Goal: Task Accomplishment & Management: Use online tool/utility

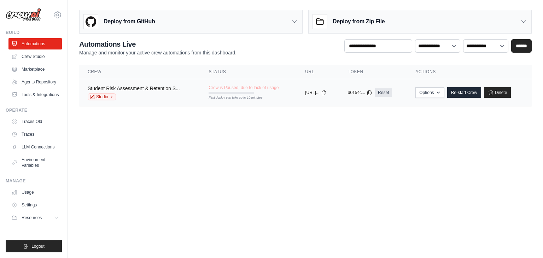
click at [160, 87] on link "Student Risk Assessment & Retention S..." at bounding box center [134, 89] width 92 height 6
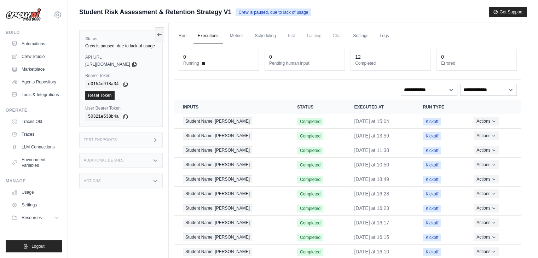
click at [257, 13] on span "Crew is paused, due to lack of usage" at bounding box center [272, 12] width 75 height 8
click at [241, 10] on span "Crew is paused, due to lack of usage" at bounding box center [272, 12] width 75 height 8
click at [181, 39] on link "Run" at bounding box center [182, 36] width 16 height 15
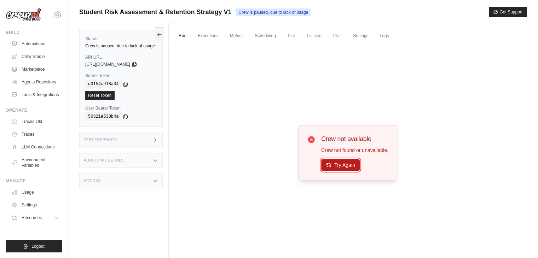
click at [335, 163] on button "Try Again" at bounding box center [340, 165] width 39 height 12
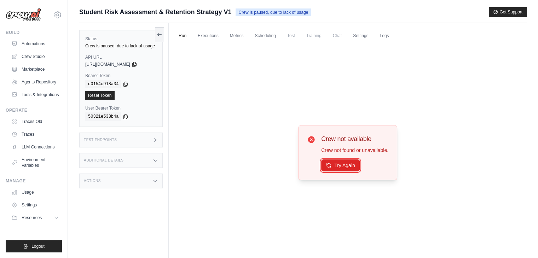
click at [335, 163] on button "Try Again" at bounding box center [340, 165] width 39 height 12
click at [204, 35] on link "Executions" at bounding box center [207, 36] width 29 height 15
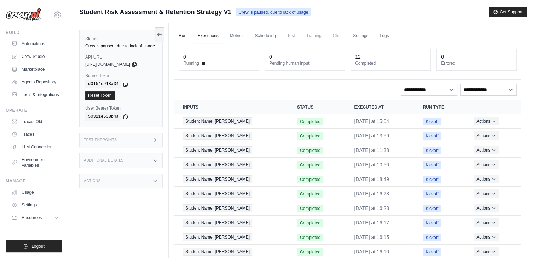
click at [185, 41] on link "Run" at bounding box center [182, 36] width 16 height 15
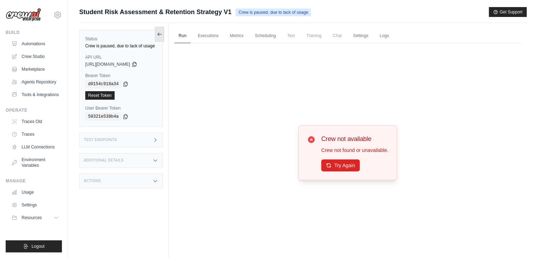
click at [159, 37] on icon at bounding box center [160, 34] width 6 height 6
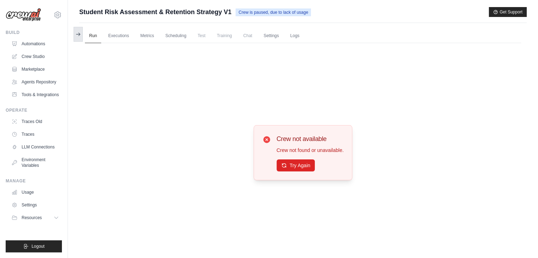
click at [79, 37] on button at bounding box center [78, 34] width 9 height 15
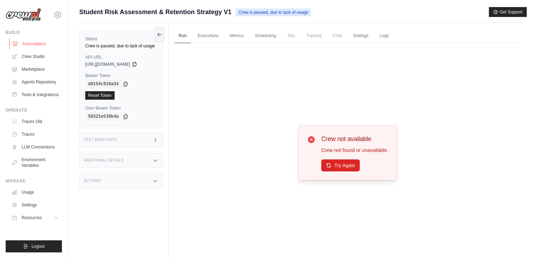
click at [43, 45] on link "Automations" at bounding box center [35, 43] width 53 height 11
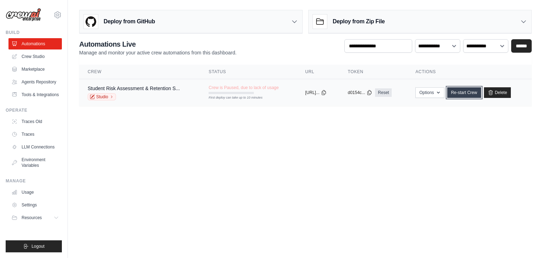
click at [479, 92] on link "Re-start Crew" at bounding box center [464, 92] width 34 height 11
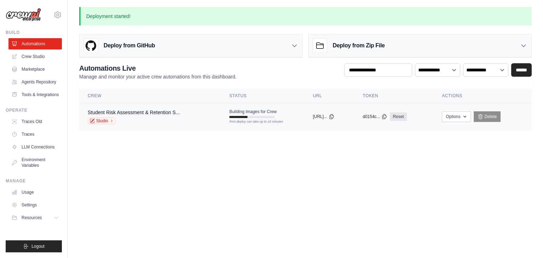
click at [247, 117] on div "First deploy can take up to 10 minutes" at bounding box center [251, 117] width 45 height 2
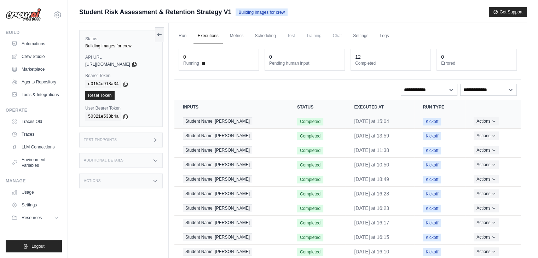
click at [422, 119] on span "Kickoff" at bounding box center [431, 122] width 18 height 8
click at [491, 121] on icon "Actions for execution" at bounding box center [493, 121] width 4 height 4
click at [264, 12] on span "Building images for crew" at bounding box center [261, 12] width 52 height 8
click at [184, 35] on link "Run" at bounding box center [182, 36] width 16 height 15
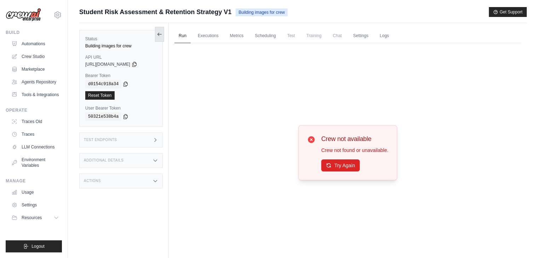
click at [160, 34] on icon at bounding box center [160, 34] width 4 height 0
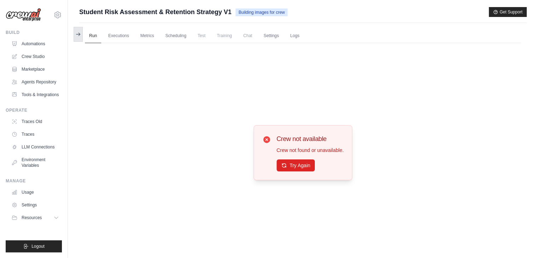
click at [80, 36] on icon at bounding box center [78, 34] width 6 height 6
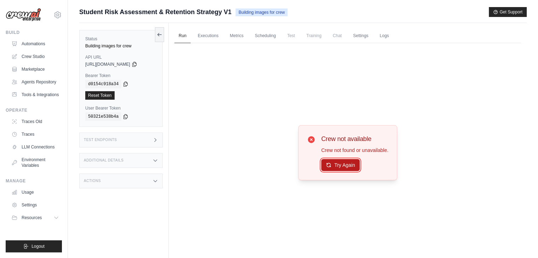
click at [335, 167] on button "Try Again" at bounding box center [340, 165] width 39 height 12
click at [205, 34] on link "Executions" at bounding box center [207, 36] width 29 height 15
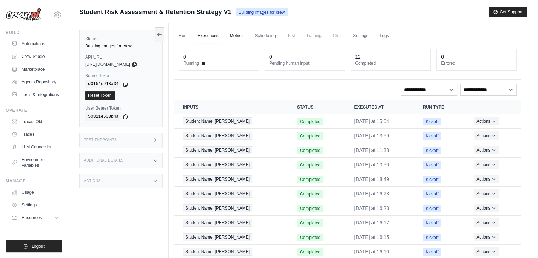
click at [234, 34] on link "Metrics" at bounding box center [237, 36] width 22 height 15
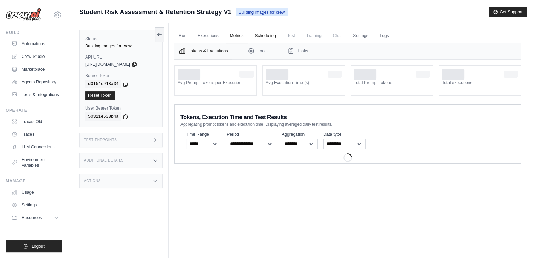
click at [264, 33] on link "Scheduling" at bounding box center [264, 36] width 29 height 15
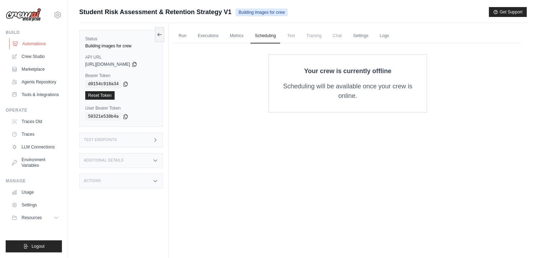
click at [26, 44] on link "Automations" at bounding box center [35, 43] width 53 height 11
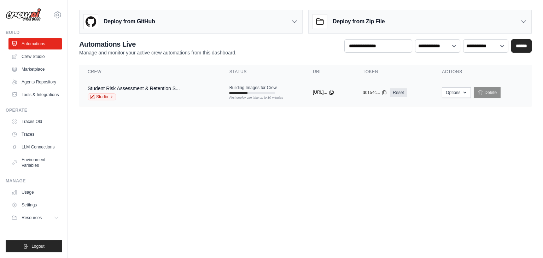
click at [334, 89] on icon at bounding box center [332, 92] width 6 height 6
click at [452, 89] on button "Options" at bounding box center [456, 92] width 29 height 11
click at [450, 159] on body "[EMAIL_ADDRESS][DOMAIN_NAME] Settings Build Automations Resources" at bounding box center [271, 129] width 543 height 258
click at [251, 90] on div "Building Images for Crew First deploy can take up to 10 minutes" at bounding box center [252, 89] width 47 height 9
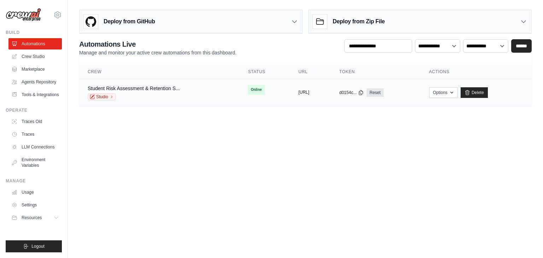
click at [309, 94] on button "[URL]" at bounding box center [303, 92] width 11 height 6
click at [124, 86] on link "Student Risk Assessment & Retention S..." at bounding box center [134, 89] width 92 height 6
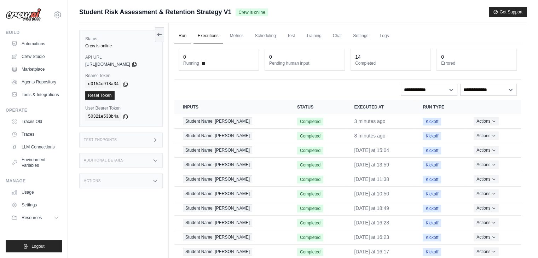
click at [184, 36] on link "Run" at bounding box center [182, 36] width 16 height 15
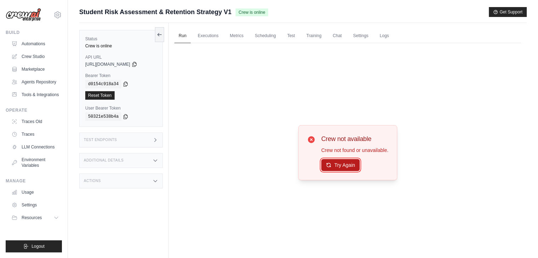
click at [333, 162] on button "Try Again" at bounding box center [340, 165] width 39 height 12
click at [207, 31] on link "Executions" at bounding box center [207, 36] width 29 height 15
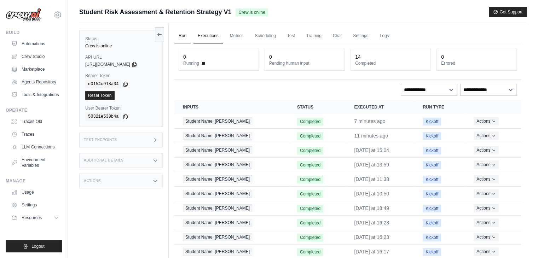
click at [182, 34] on link "Run" at bounding box center [182, 36] width 16 height 15
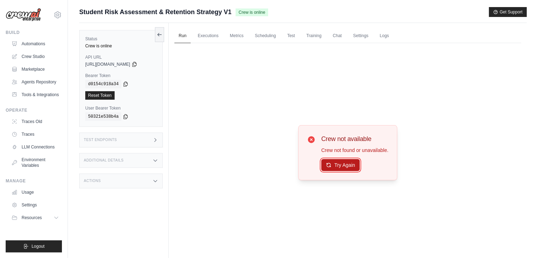
click at [332, 164] on button "Try Again" at bounding box center [340, 165] width 39 height 12
click at [337, 163] on button "Try Again" at bounding box center [340, 165] width 39 height 12
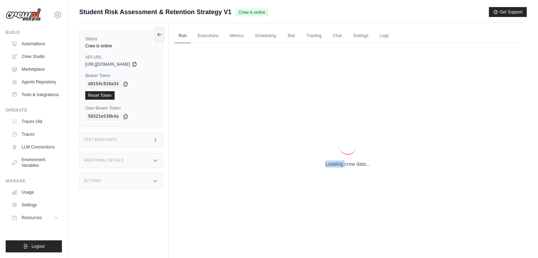
click at [337, 163] on p "Loading crew data..." at bounding box center [347, 163] width 45 height 7
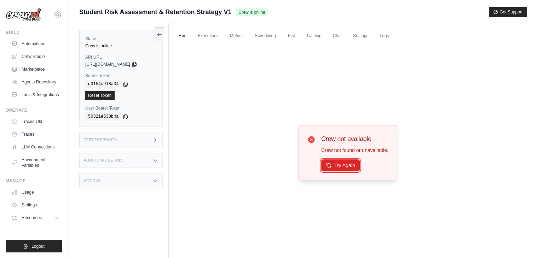
click at [337, 163] on button "Try Again" at bounding box center [340, 165] width 39 height 12
click at [205, 34] on link "Executions" at bounding box center [207, 36] width 29 height 15
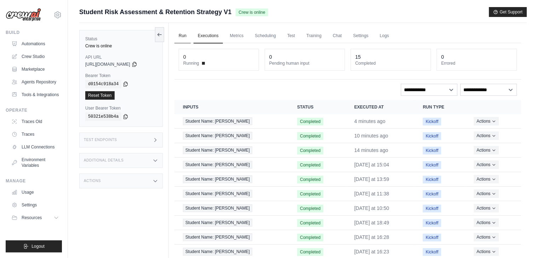
click at [181, 32] on link "Run" at bounding box center [182, 36] width 16 height 15
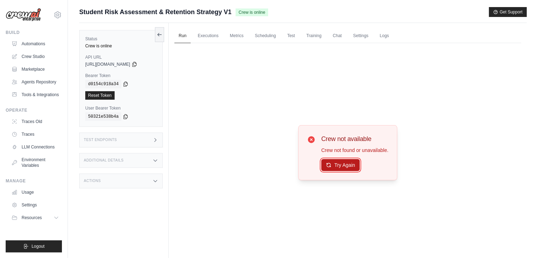
click at [341, 167] on button "Try Again" at bounding box center [340, 165] width 39 height 12
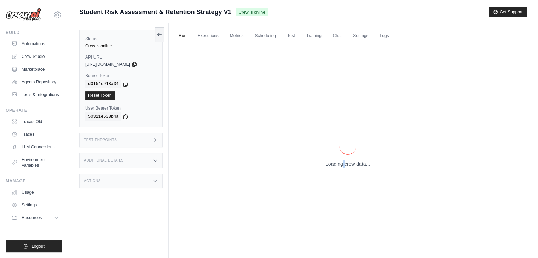
click at [341, 167] on p "Loading crew data..." at bounding box center [347, 163] width 45 height 7
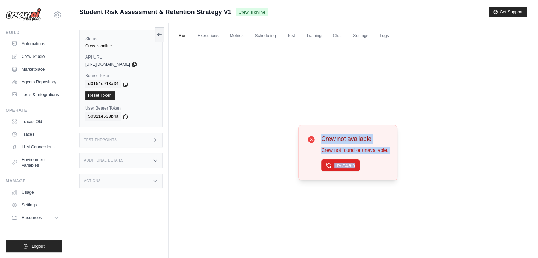
click at [341, 167] on button "Try Again" at bounding box center [340, 165] width 39 height 12
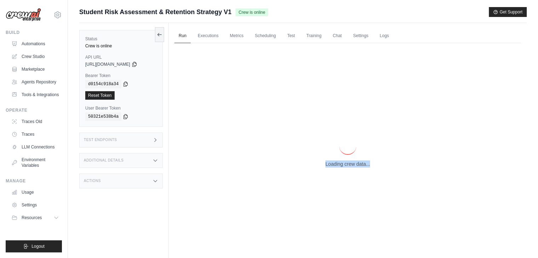
click at [341, 167] on p "Loading crew data..." at bounding box center [347, 163] width 45 height 7
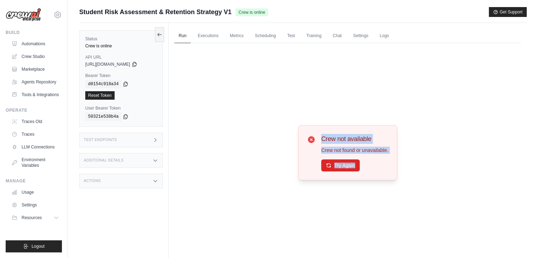
click at [341, 167] on button "Try Again" at bounding box center [340, 165] width 39 height 12
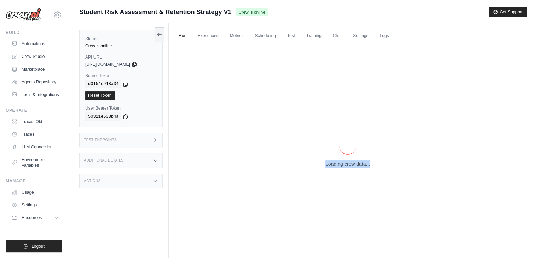
click at [341, 167] on p "Loading crew data..." at bounding box center [347, 163] width 45 height 7
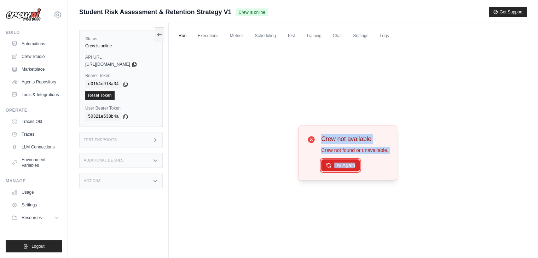
click at [341, 167] on button "Try Again" at bounding box center [340, 165] width 39 height 12
click at [419, 154] on div "Crew not available Crew not found or unavailable. Try Again" at bounding box center [347, 153] width 346 height 220
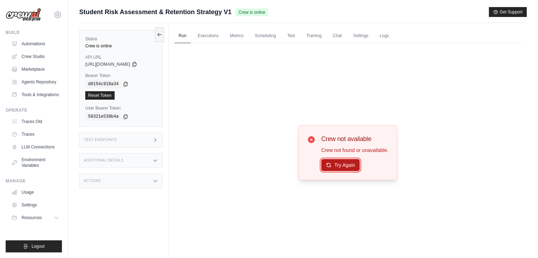
click at [346, 167] on button "Try Again" at bounding box center [340, 165] width 39 height 12
click at [207, 36] on link "Executions" at bounding box center [207, 36] width 29 height 15
